Goal: Information Seeking & Learning: Check status

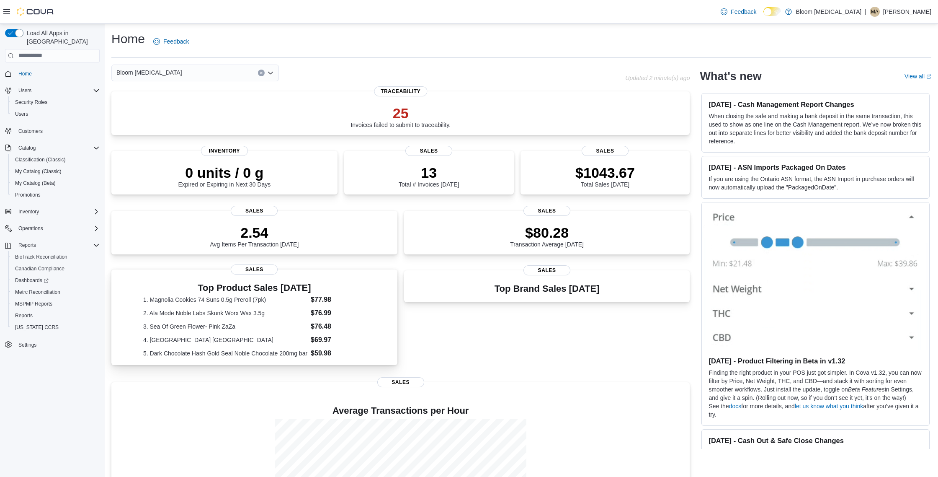
click at [256, 265] on span "Sales" at bounding box center [254, 269] width 47 height 10
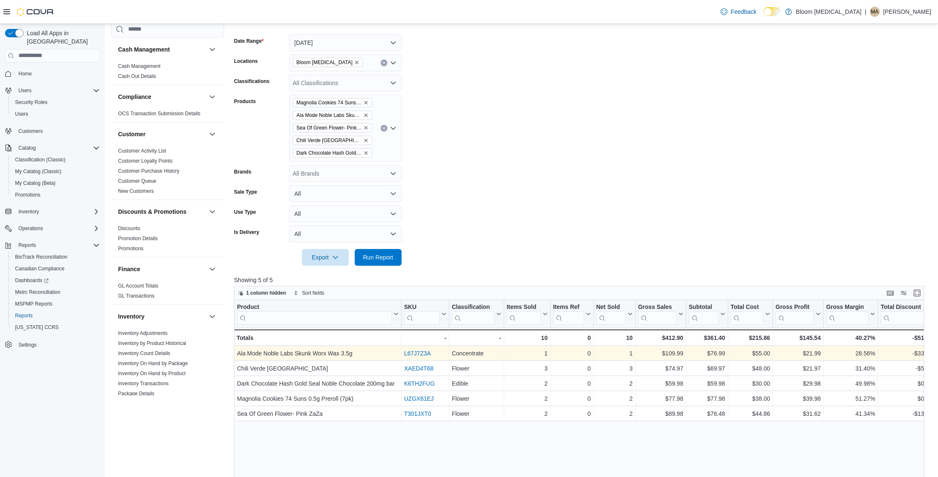
scroll to position [0, 2]
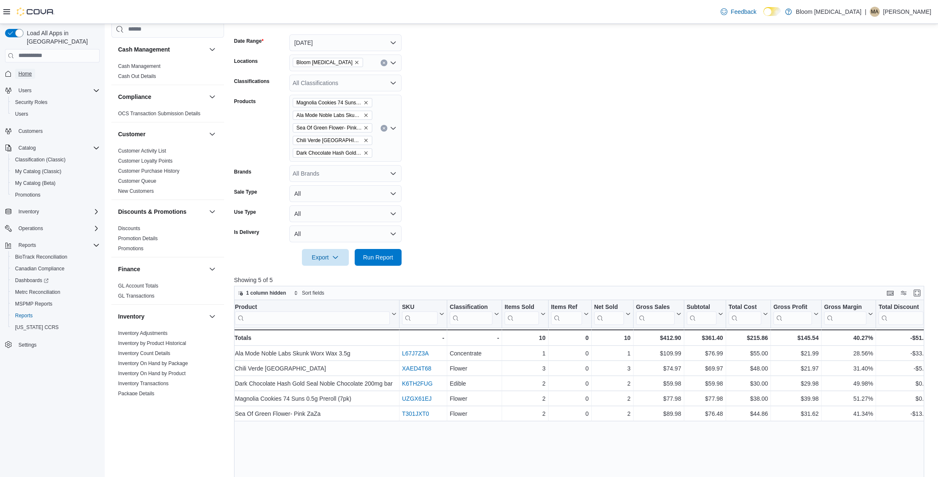
click at [31, 70] on span "Home" at bounding box center [24, 73] width 13 height 7
